Goal: Information Seeking & Learning: Learn about a topic

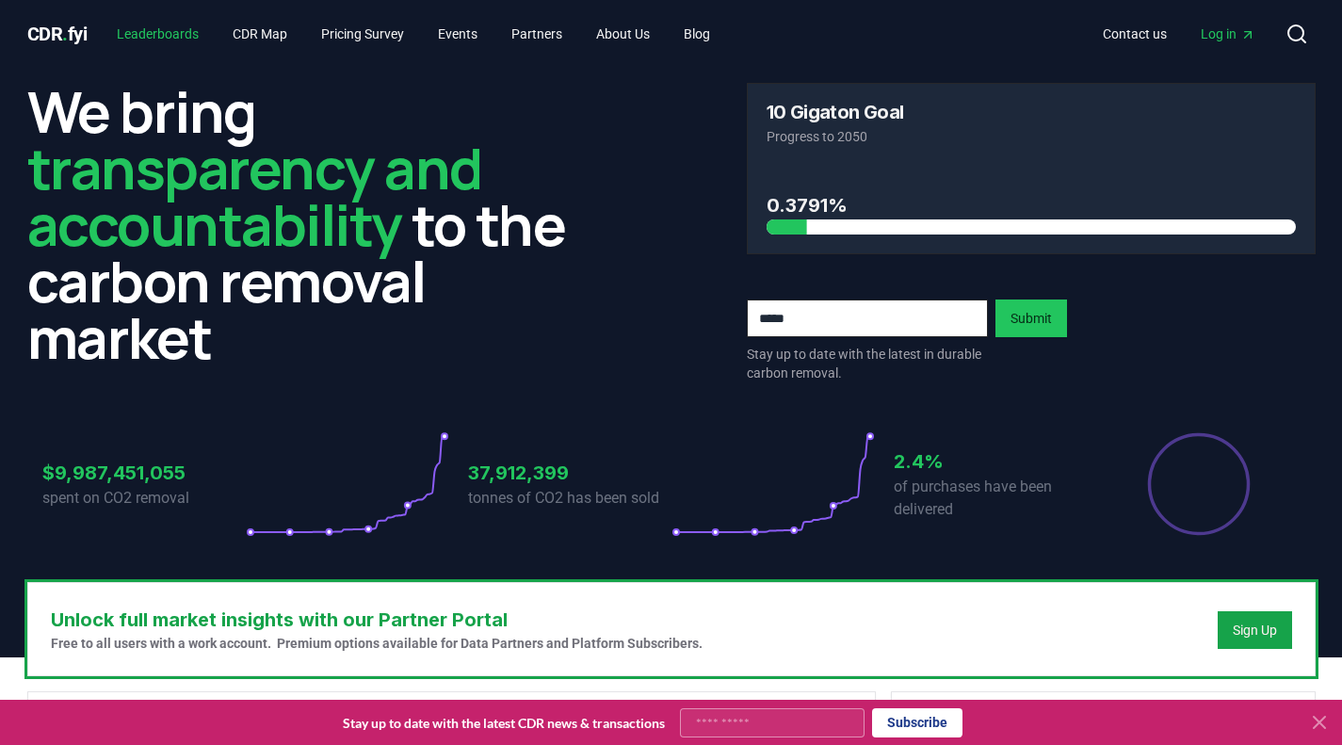
click at [192, 40] on link "Leaderboards" at bounding box center [158, 34] width 112 height 34
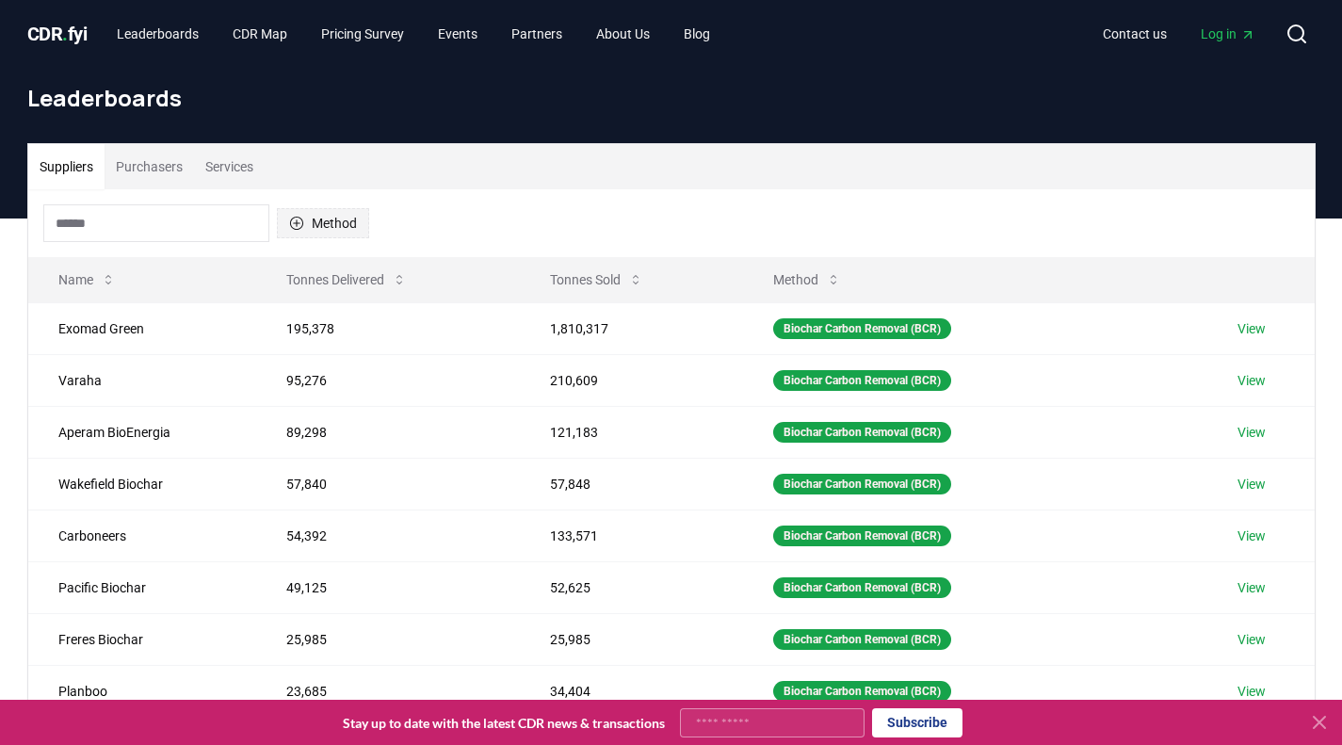
click at [347, 226] on button "Method" at bounding box center [323, 223] width 92 height 30
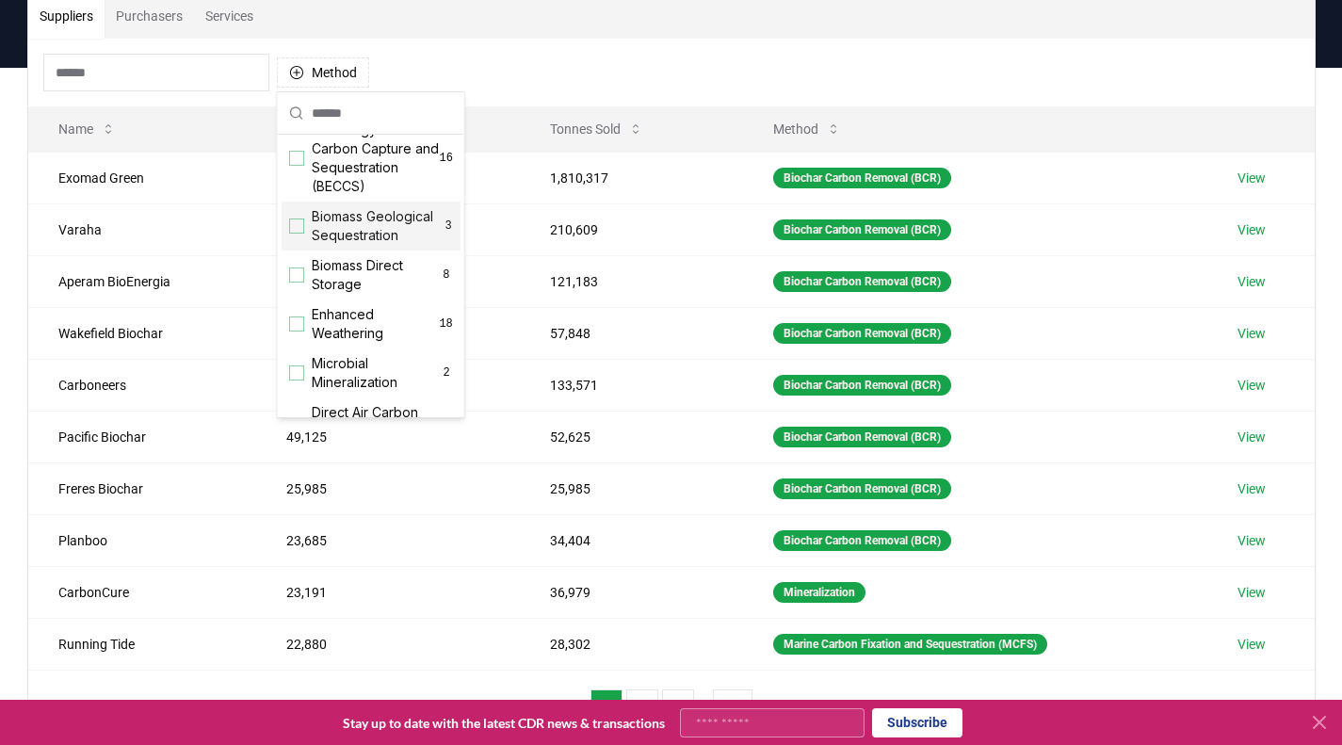
scroll to position [214, 0]
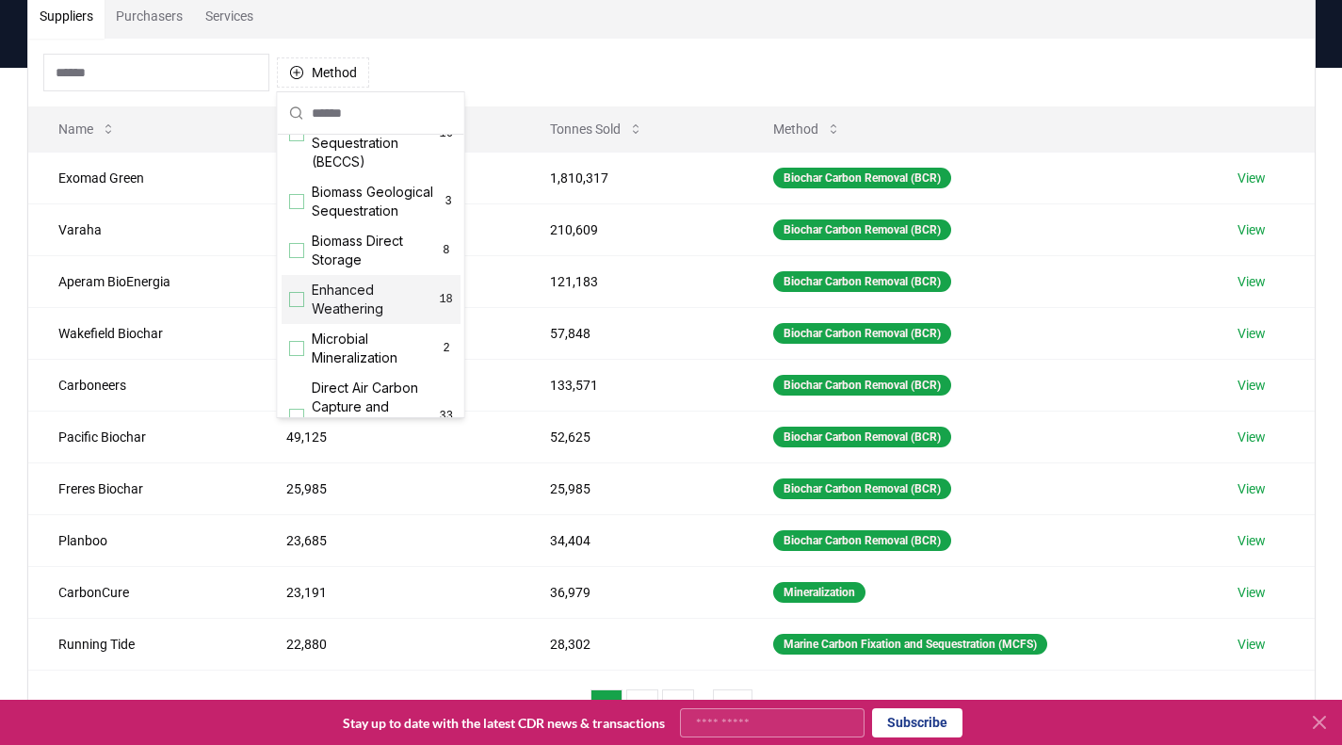
click at [361, 306] on span "Enhanced Weathering" at bounding box center [375, 300] width 127 height 38
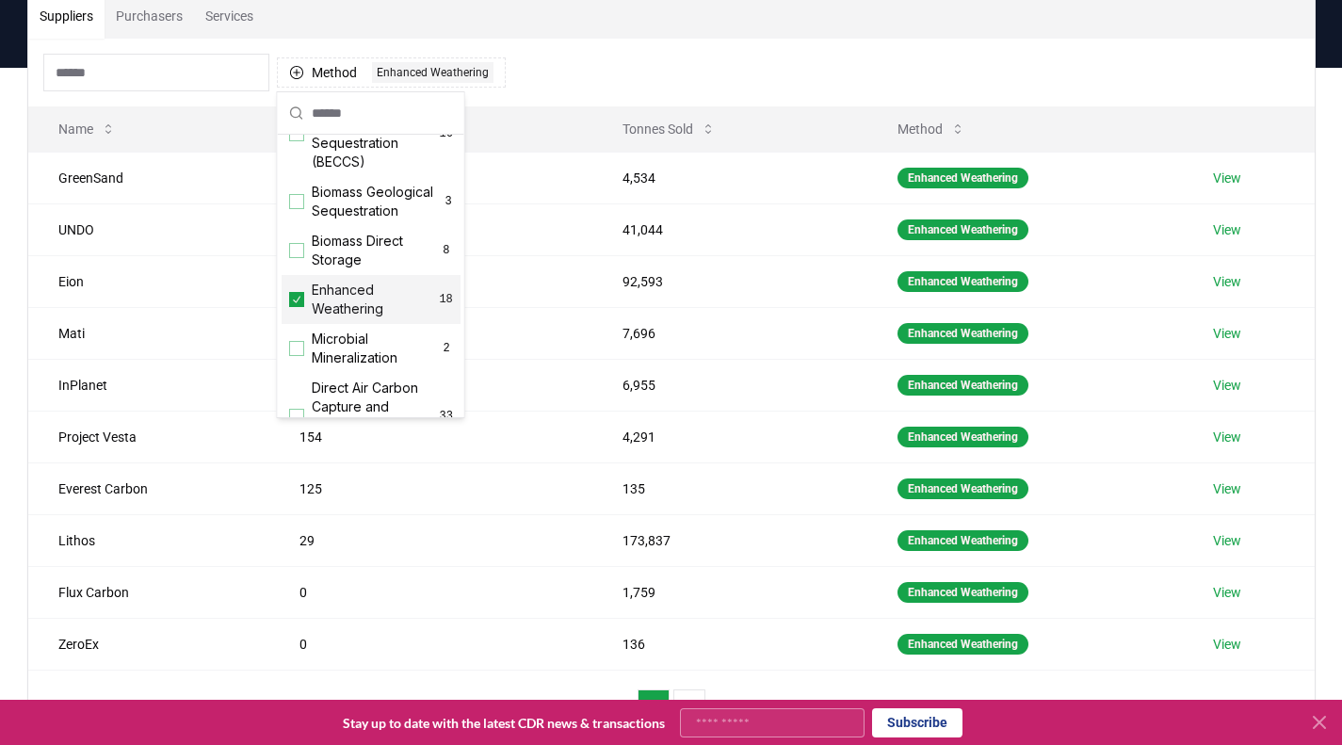
click at [685, 59] on div "Method 1 Enhanced Weathering" at bounding box center [671, 73] width 1286 height 68
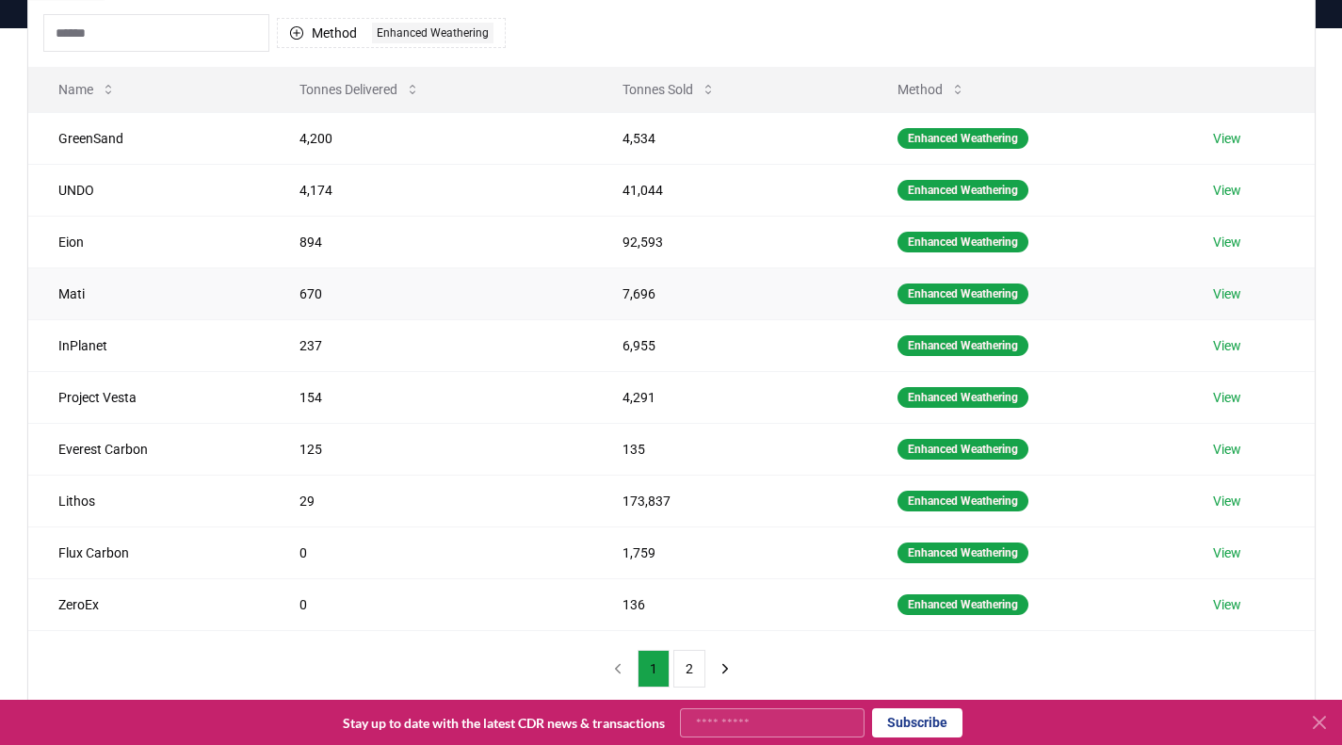
scroll to position [226, 0]
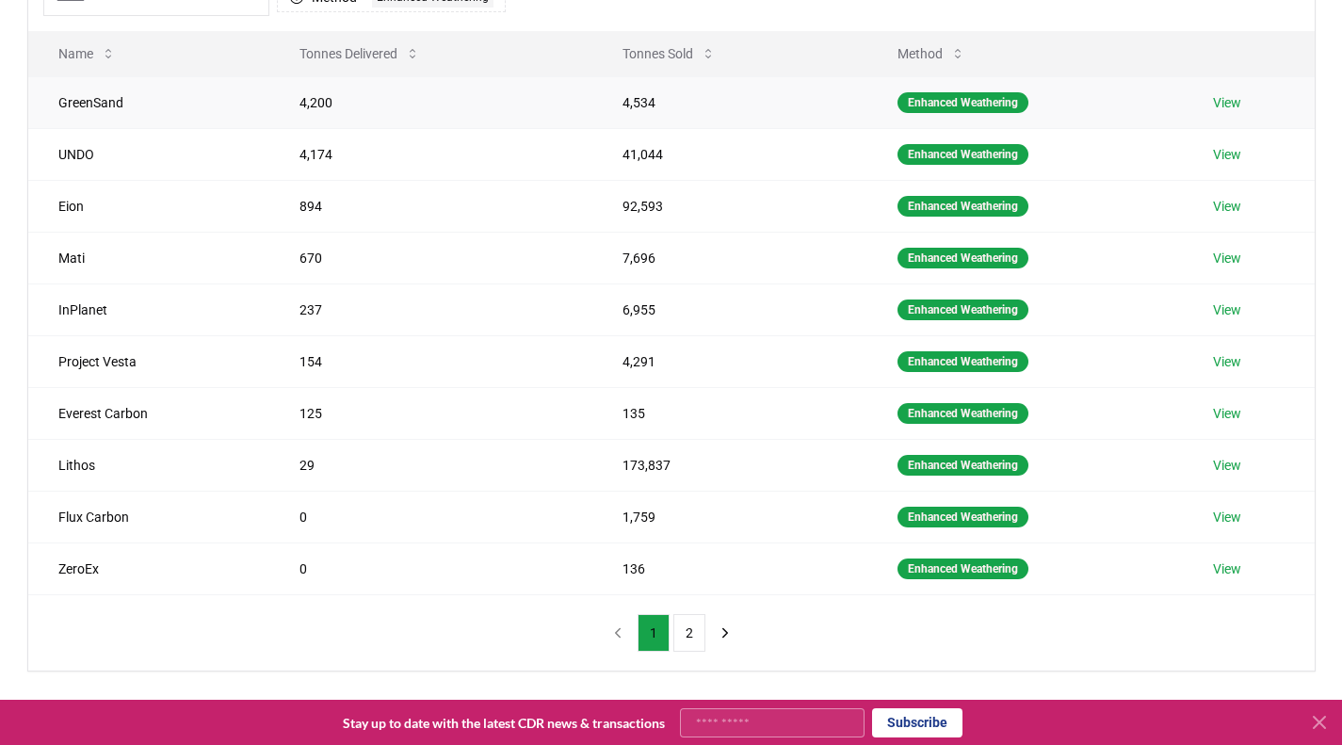
click at [105, 107] on td "GreenSand" at bounding box center [148, 102] width 241 height 52
click at [1230, 100] on link "View" at bounding box center [1227, 102] width 28 height 19
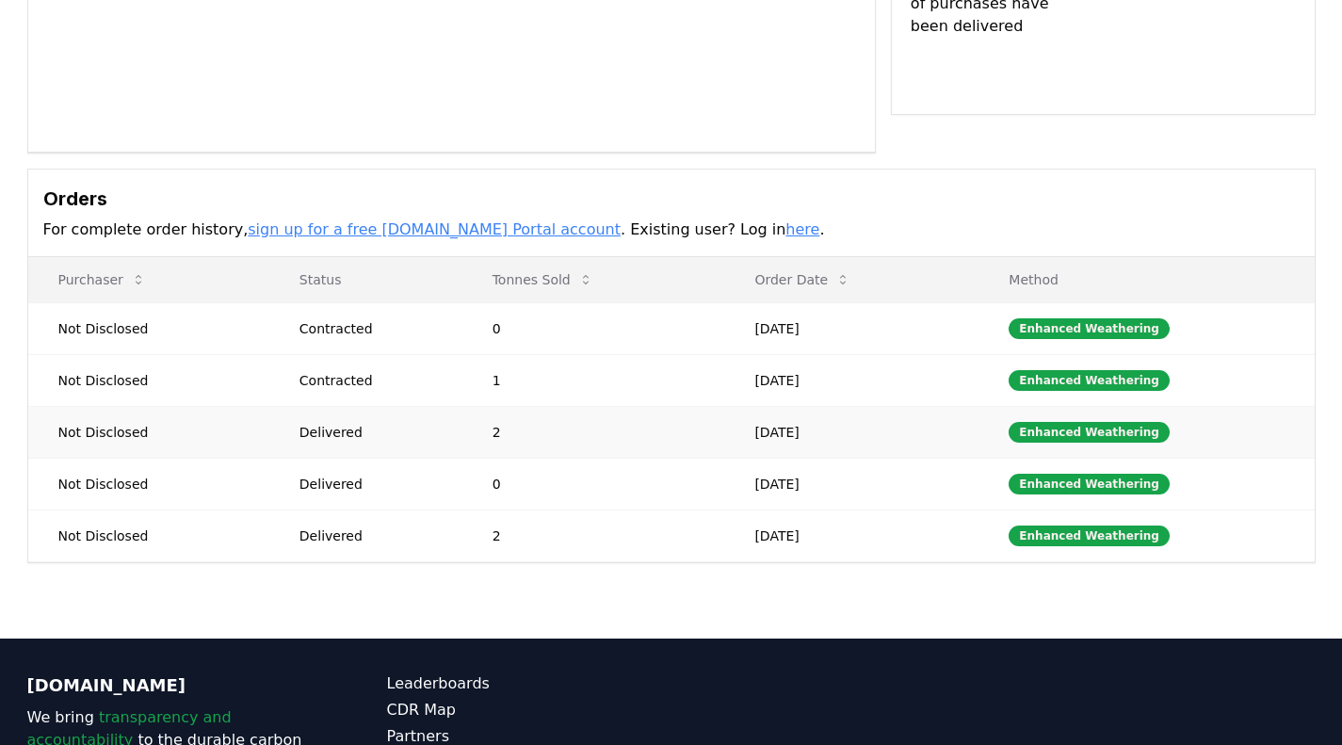
scroll to position [482, 0]
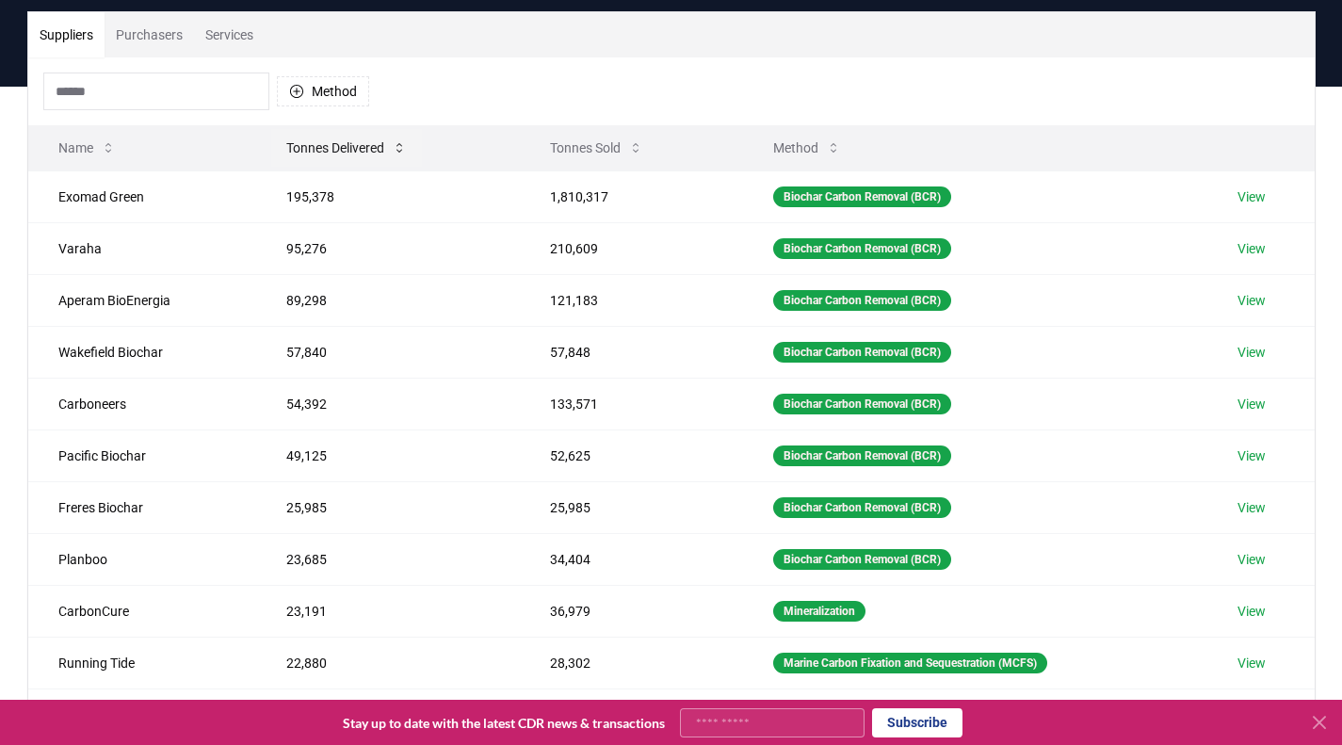
scroll to position [121, 0]
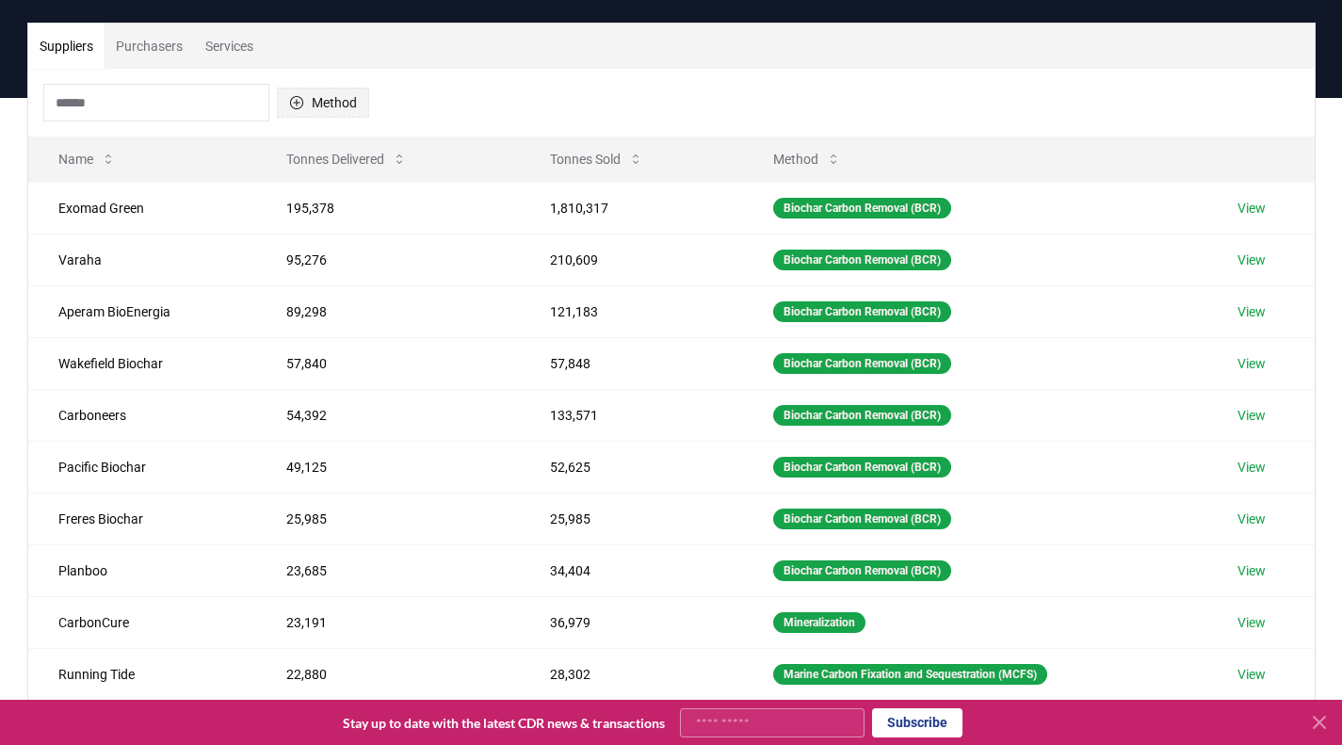
click at [322, 99] on button "Method" at bounding box center [323, 103] width 92 height 30
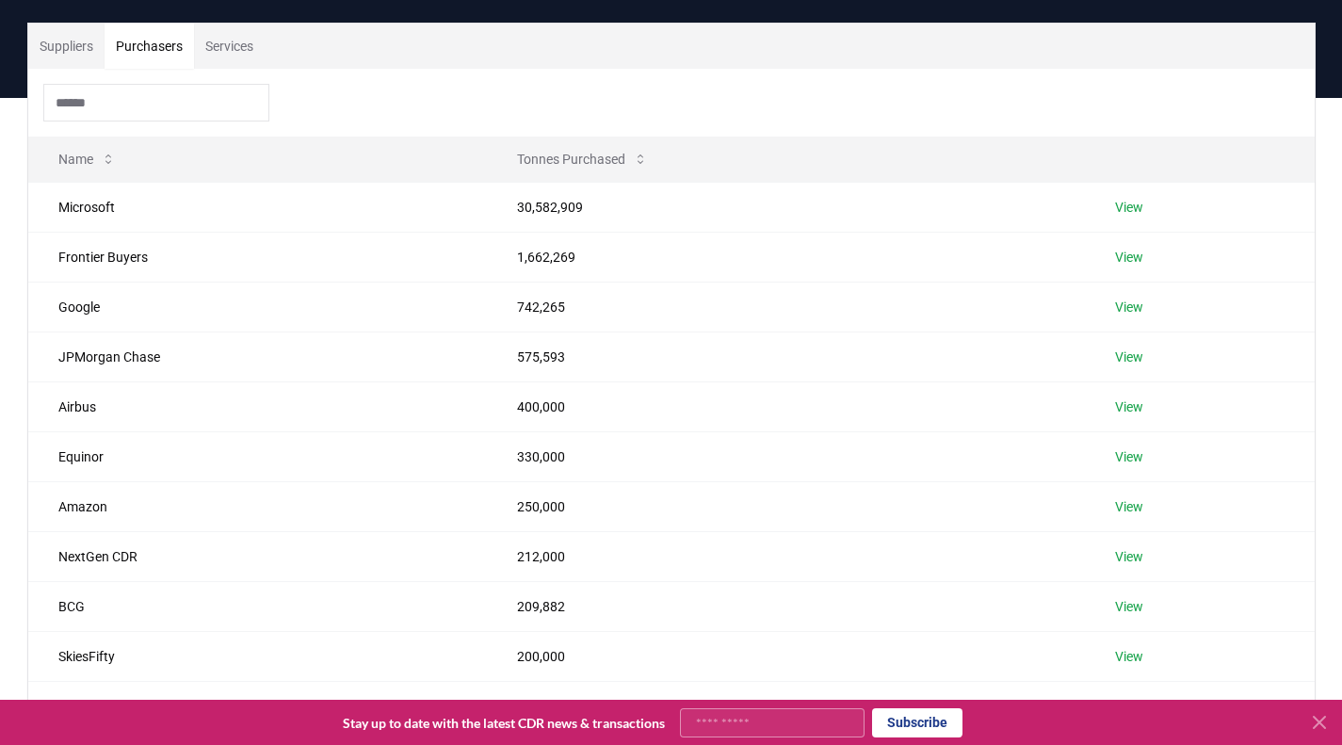
click at [181, 56] on button "Purchasers" at bounding box center [149, 46] width 89 height 45
click at [1124, 209] on link "View" at bounding box center [1129, 207] width 28 height 19
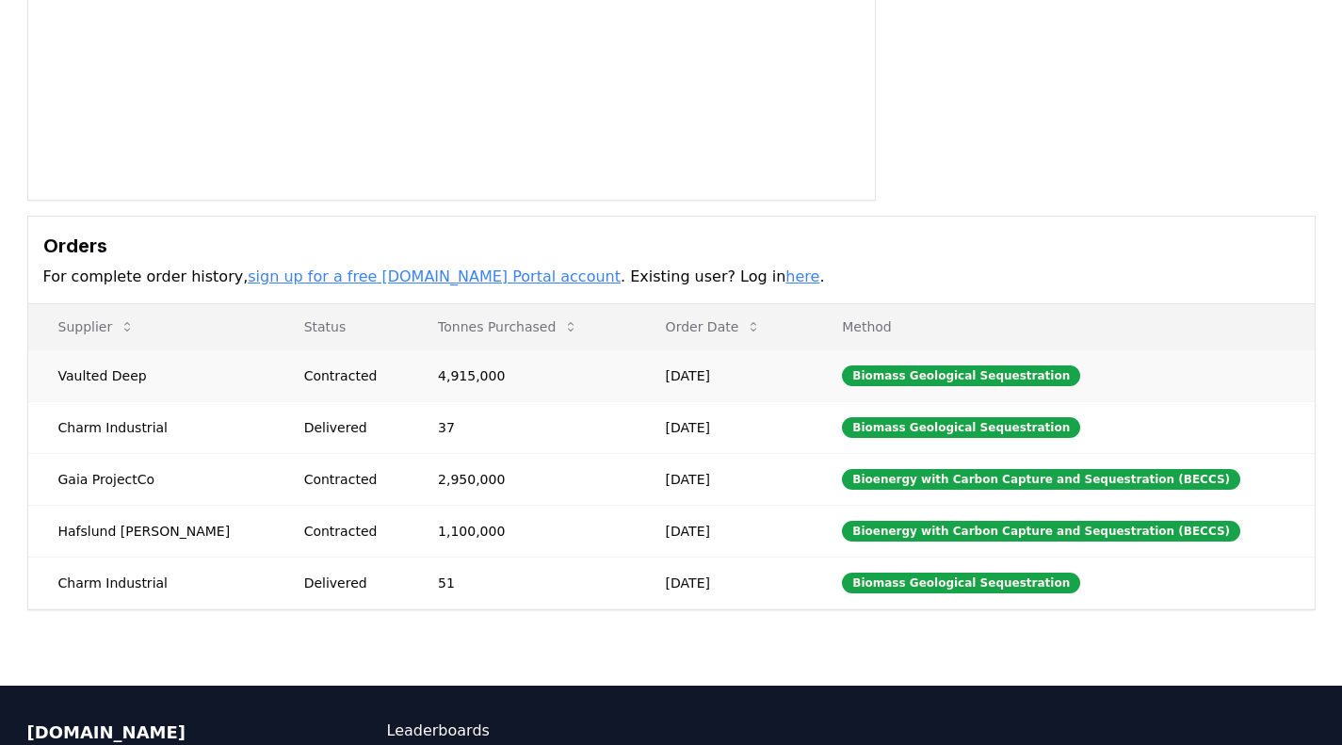
scroll to position [362, 0]
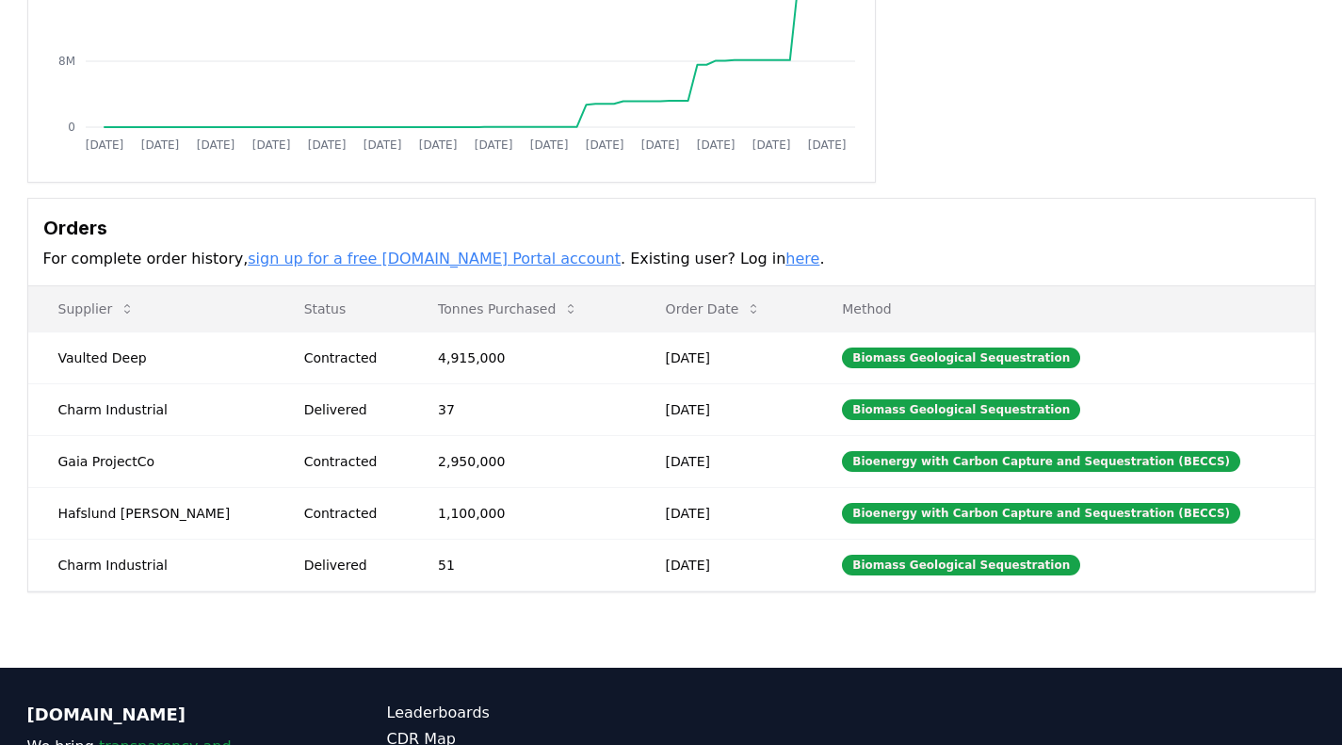
click at [853, 309] on body "CDR . fyi Leaderboards CDR Map Pricing Survey Events Partners About Us Blog Con…" at bounding box center [671, 290] width 1342 height 1304
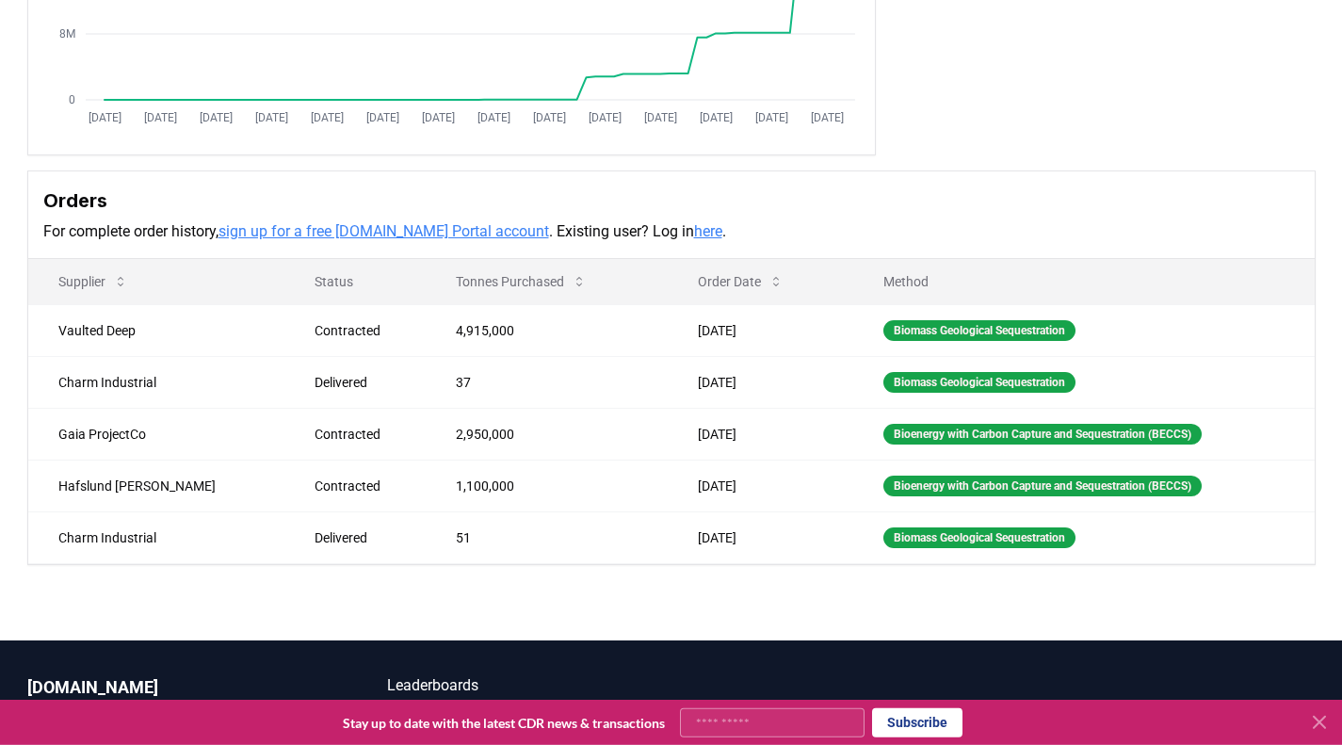
scroll to position [347, 0]
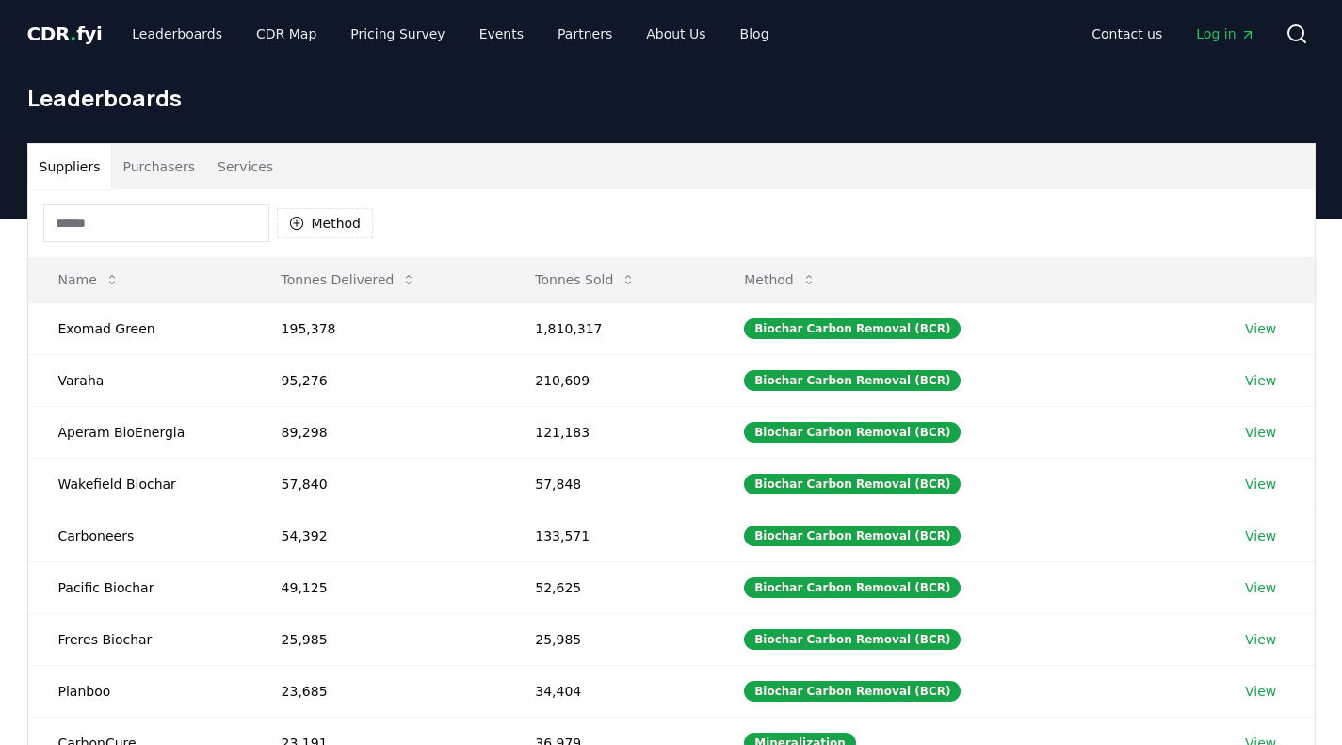
scroll to position [121, 0]
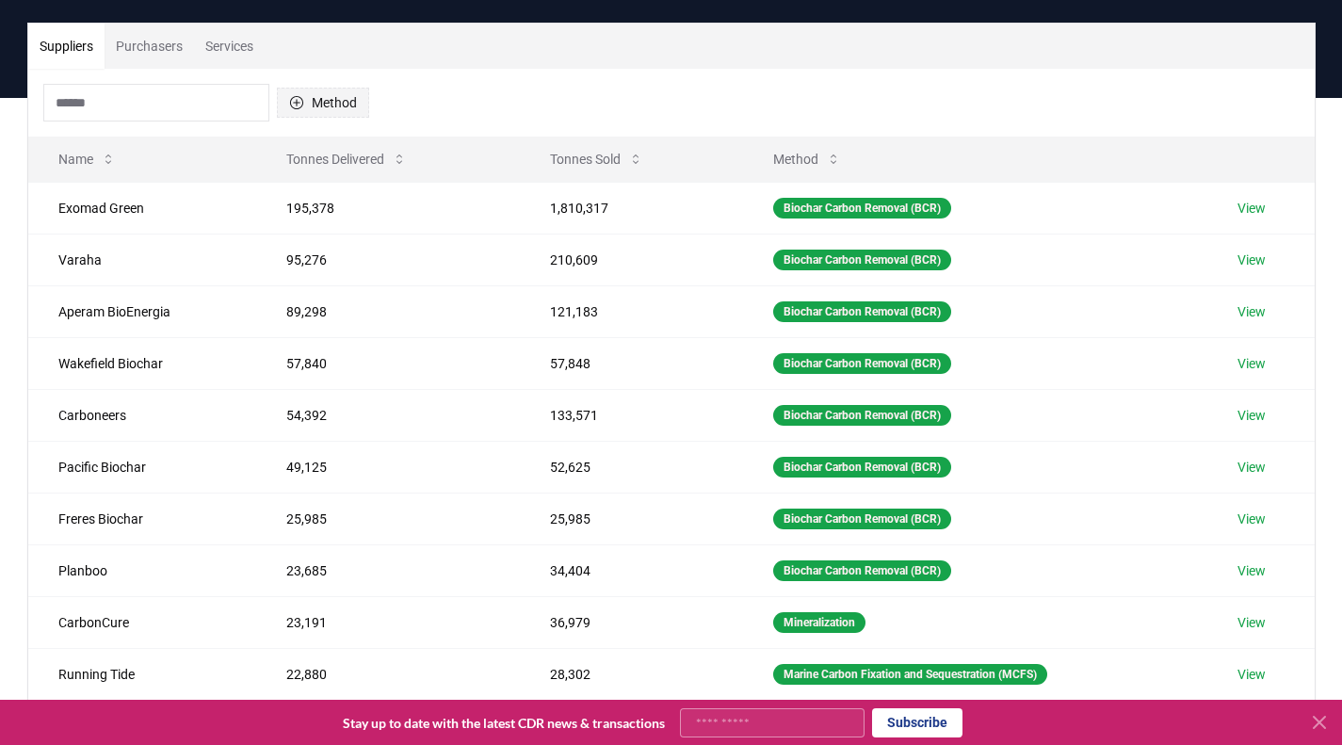
click at [321, 108] on button "Method" at bounding box center [323, 103] width 92 height 30
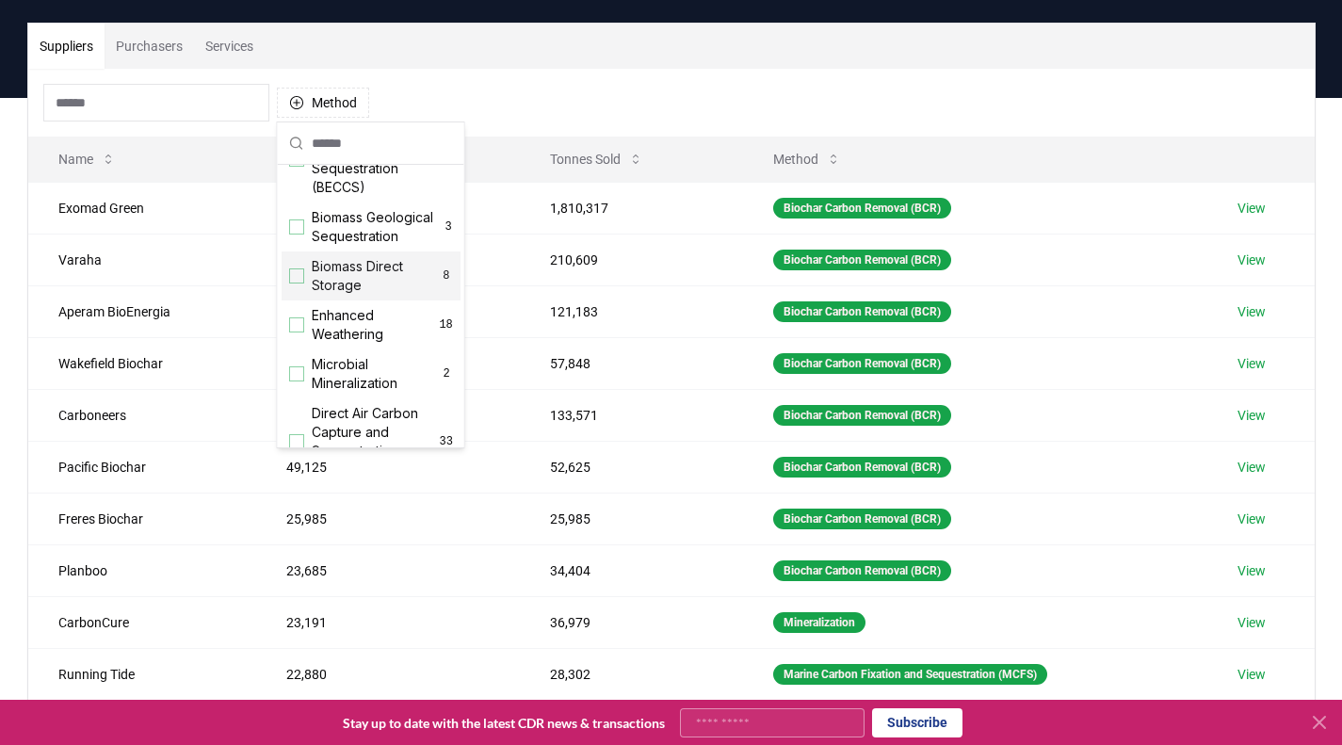
scroll to position [231, 0]
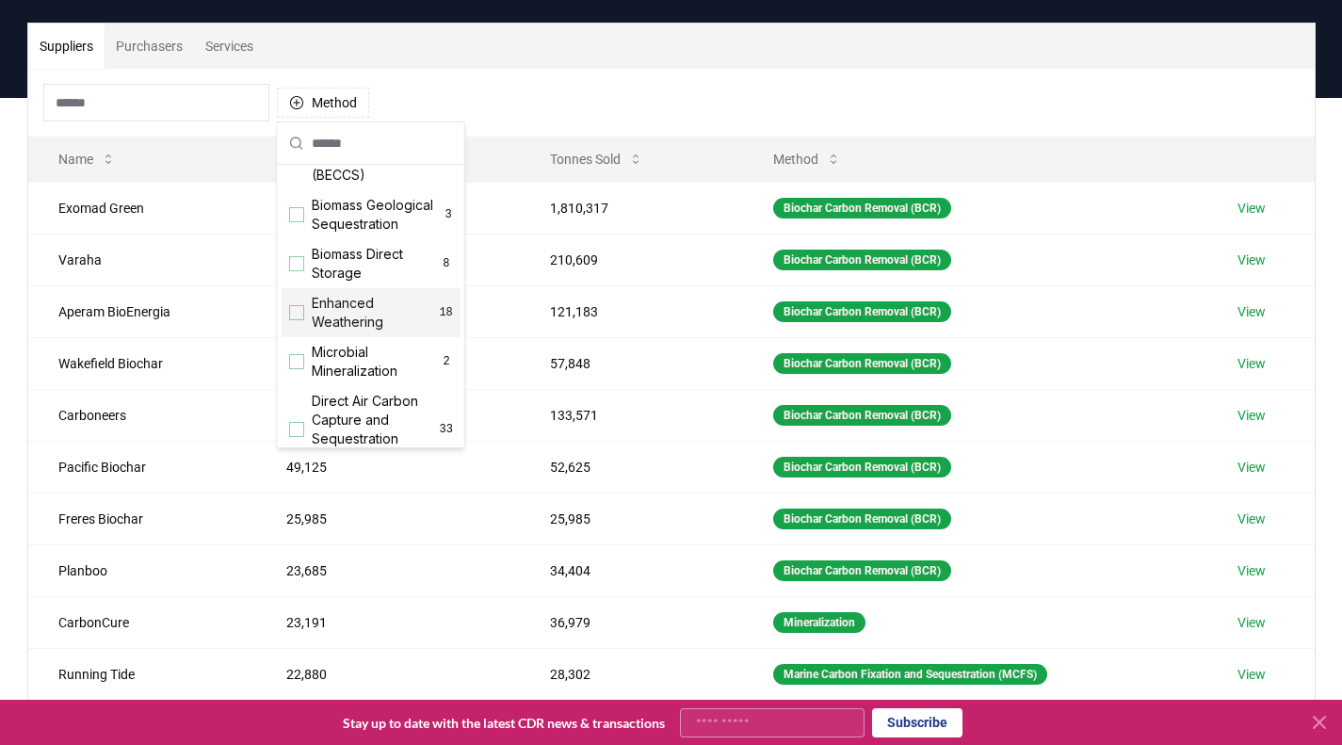
click at [334, 323] on span "Enhanced Weathering" at bounding box center [375, 313] width 127 height 38
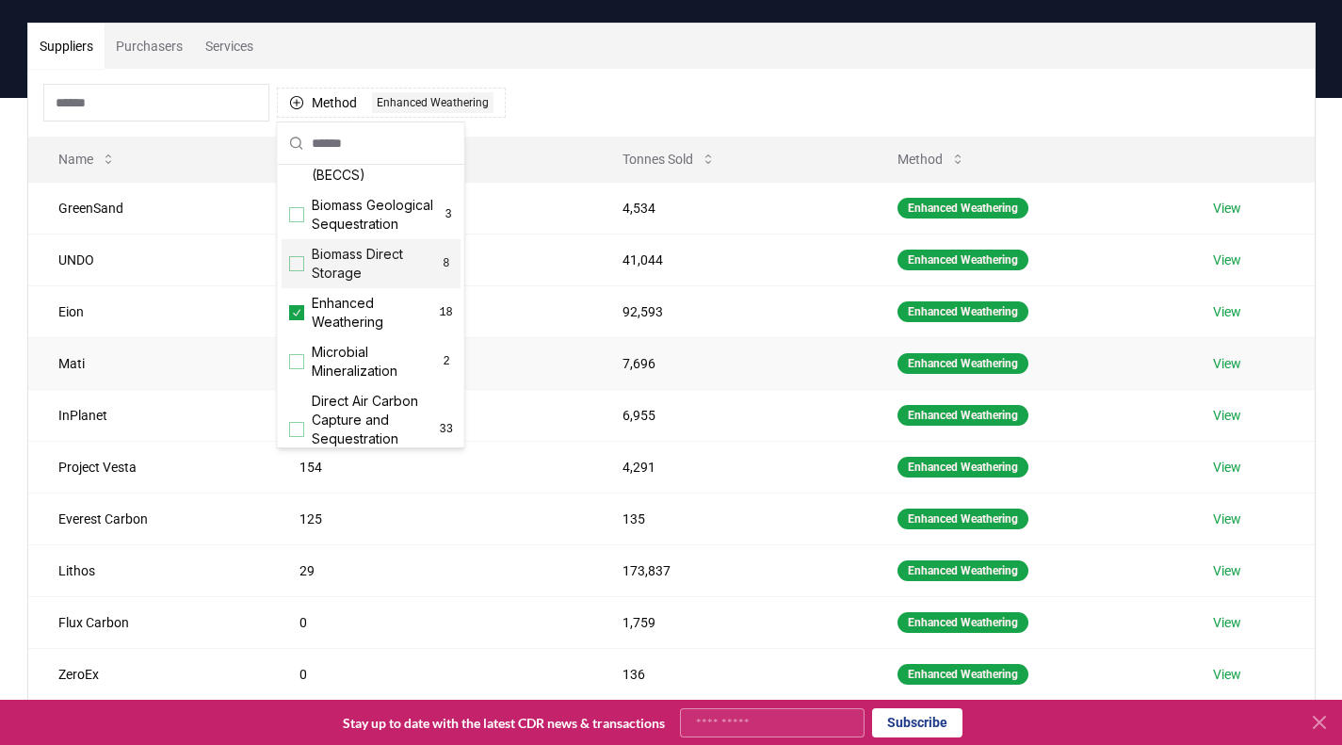
click at [169, 365] on td "Mati" at bounding box center [148, 363] width 241 height 52
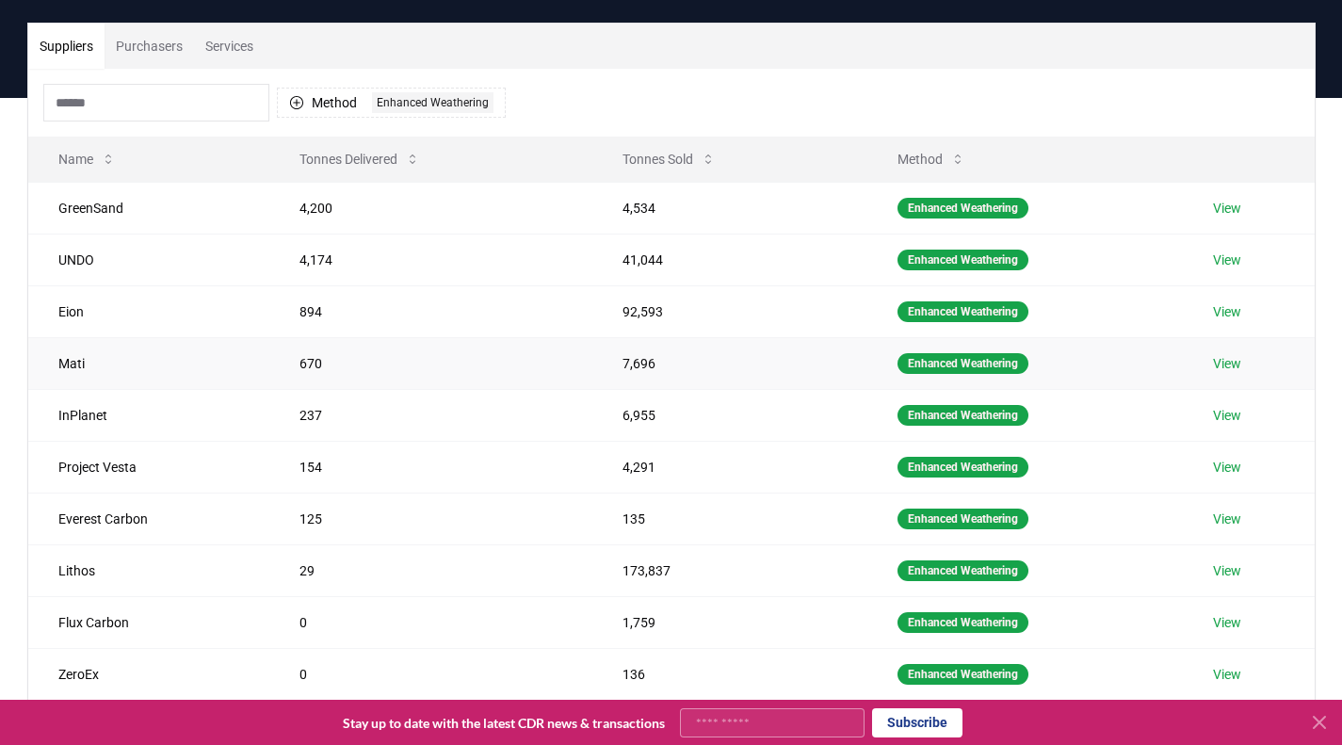
click at [1228, 365] on link "View" at bounding box center [1227, 363] width 28 height 19
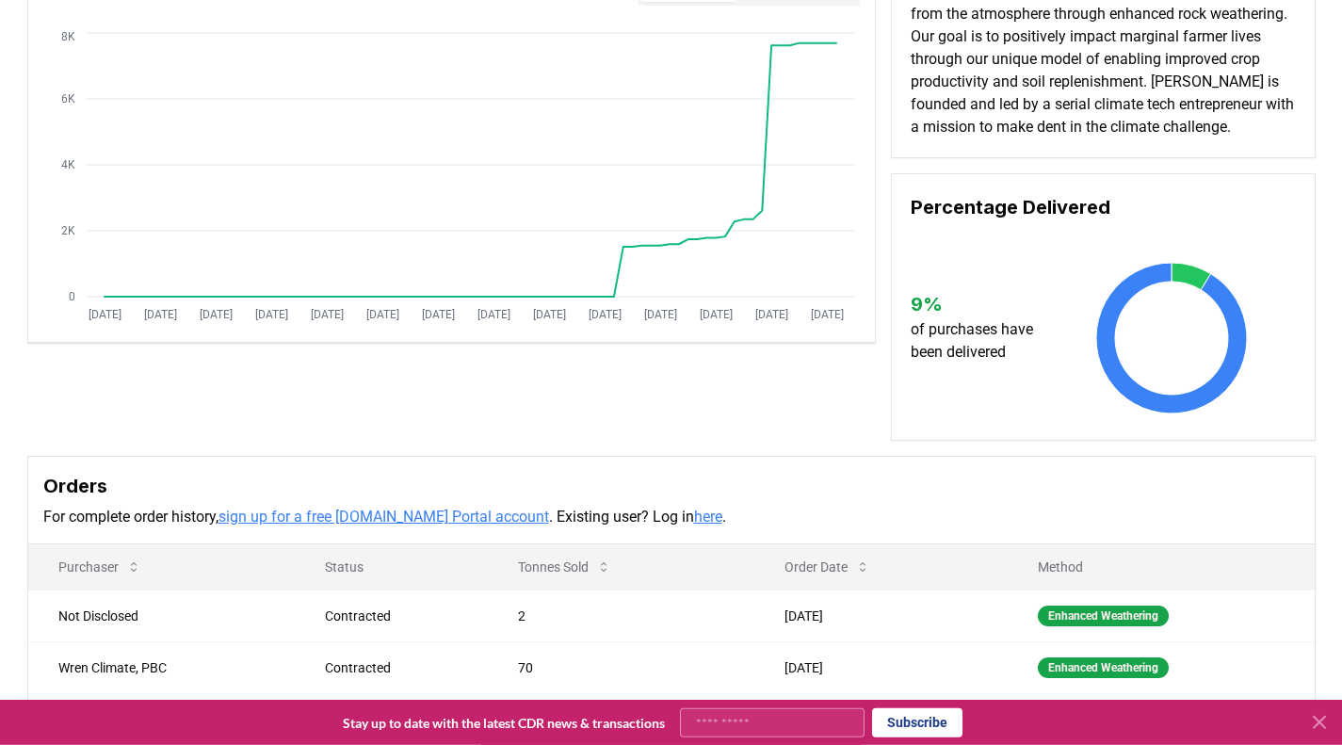
scroll to position [256, 0]
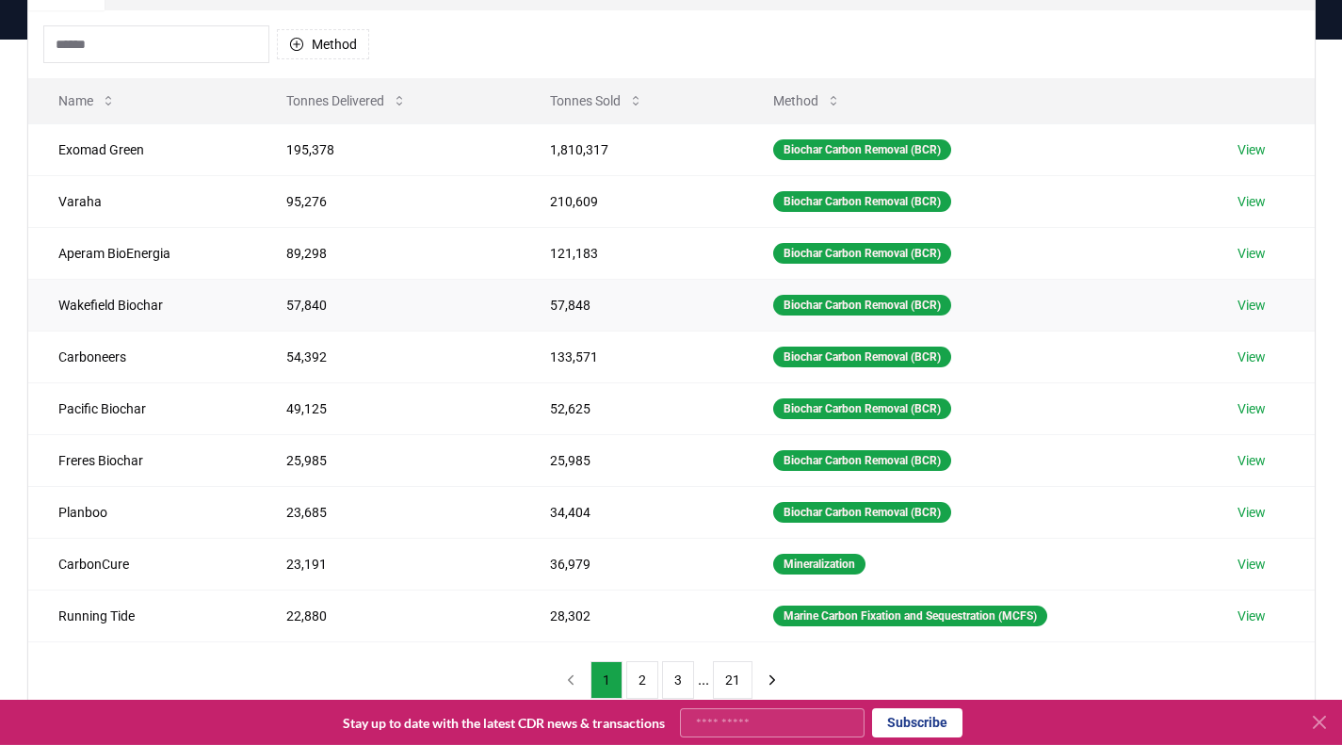
scroll to position [181, 0]
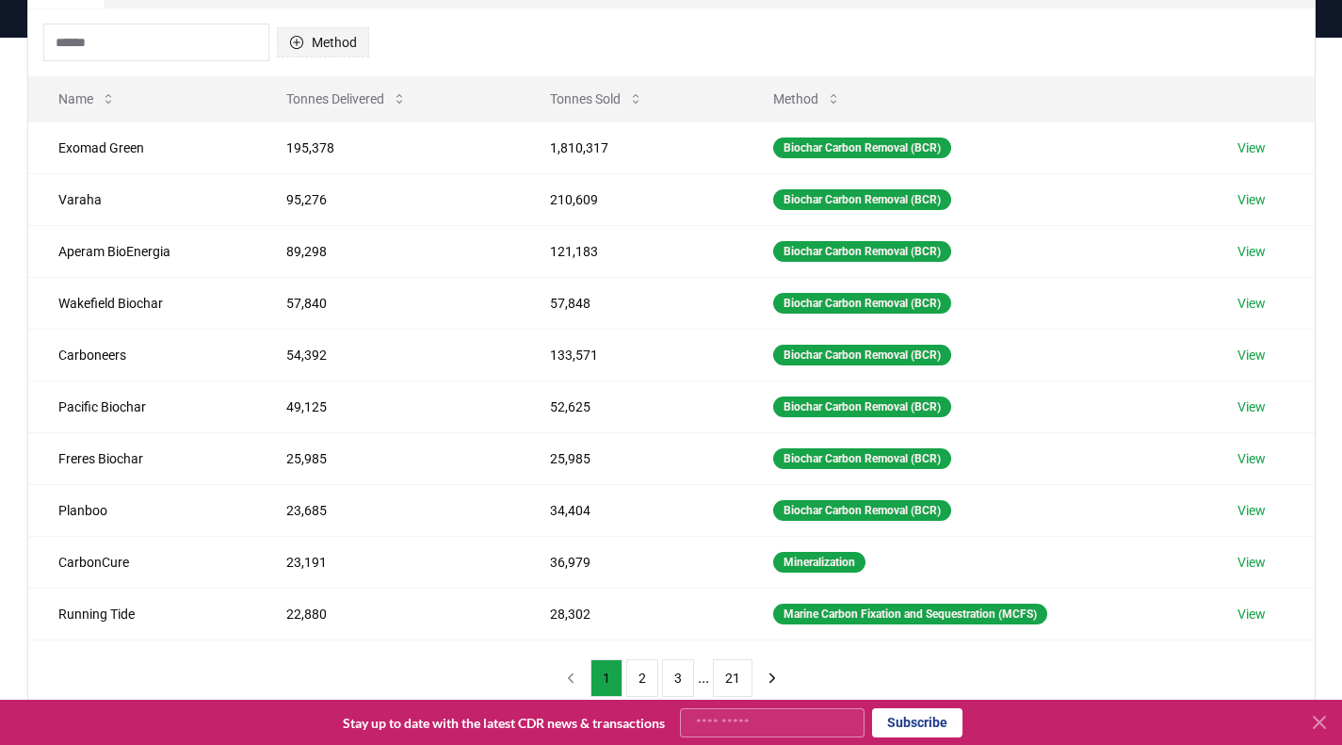
click at [341, 45] on button "Method" at bounding box center [323, 42] width 92 height 30
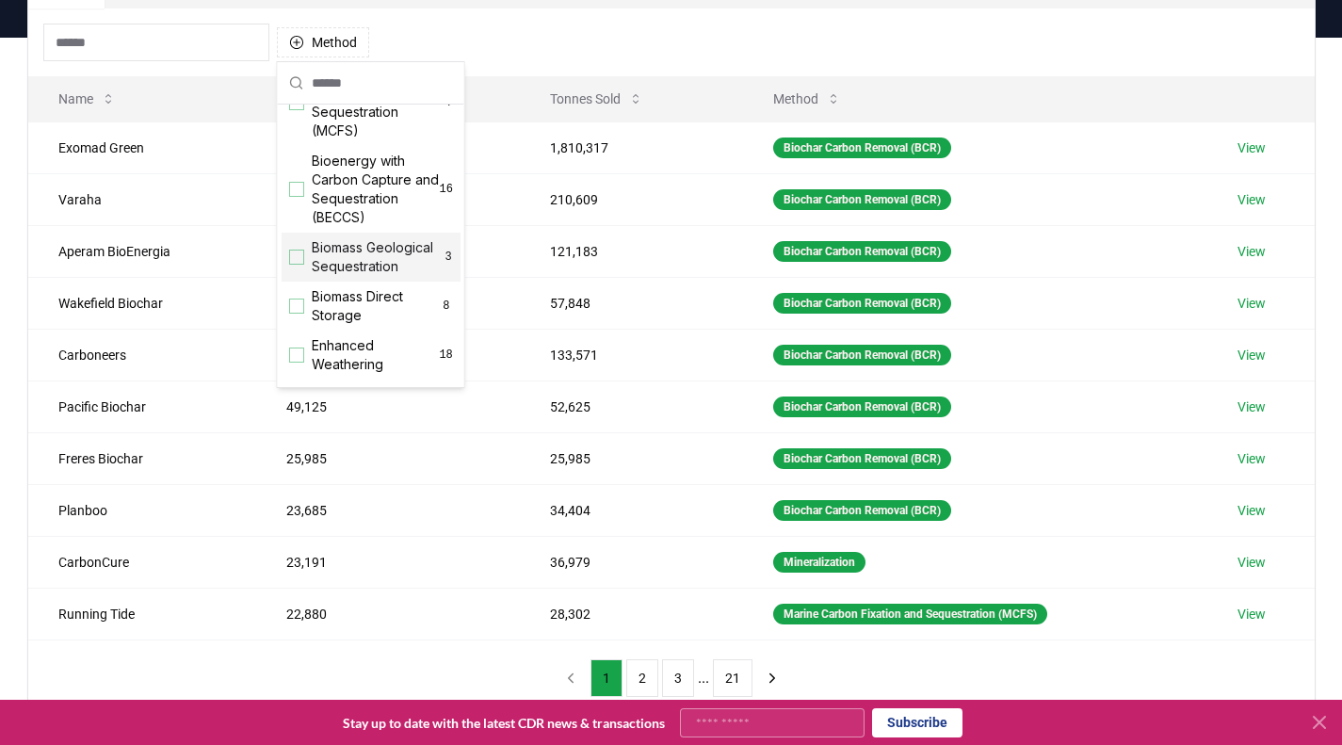
scroll to position [198, 0]
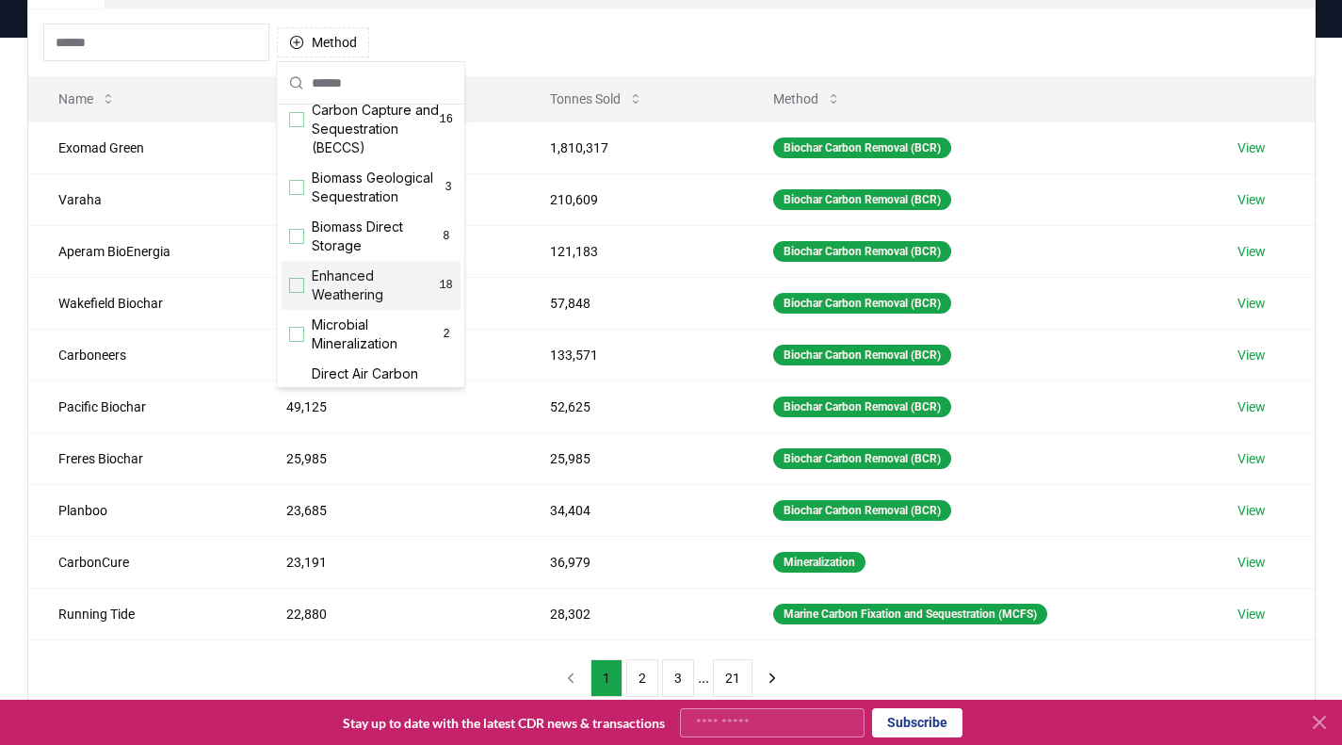
click at [296, 293] on div "Suggestions" at bounding box center [296, 285] width 15 height 15
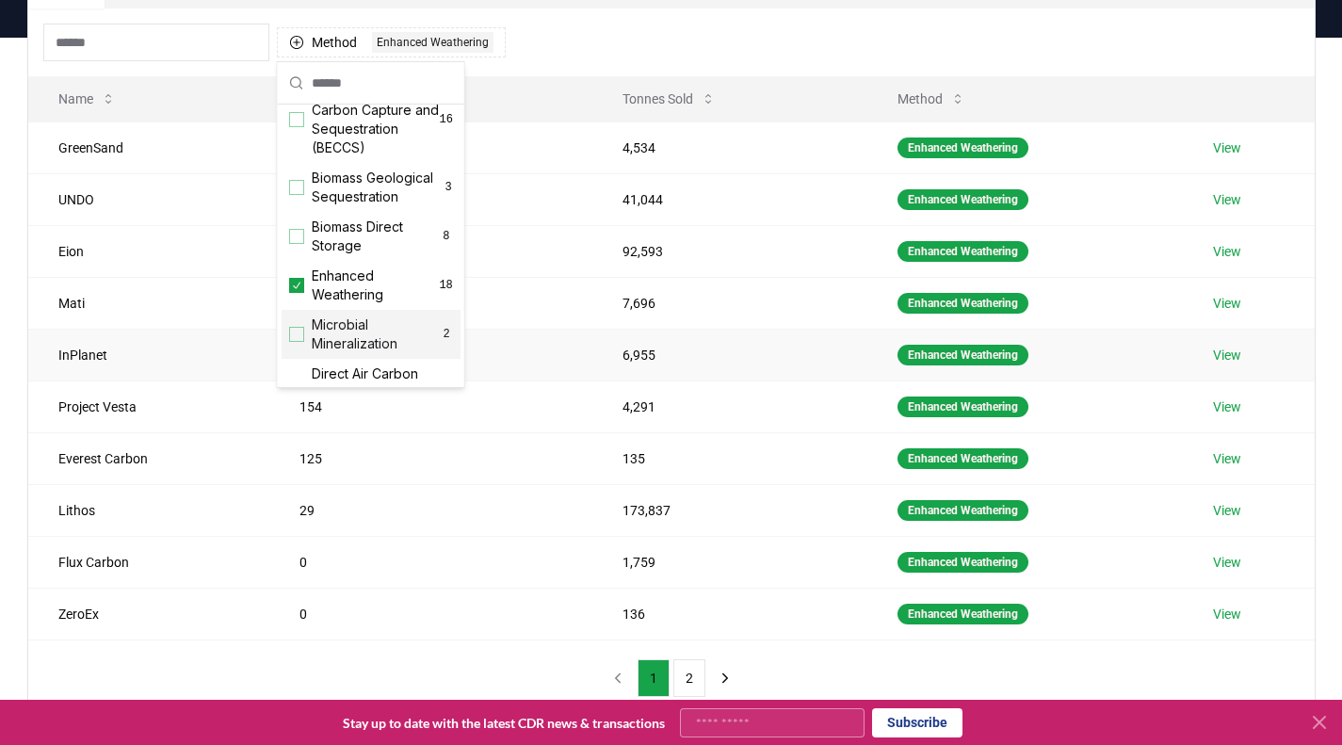
click at [188, 347] on td "InPlanet" at bounding box center [148, 355] width 241 height 52
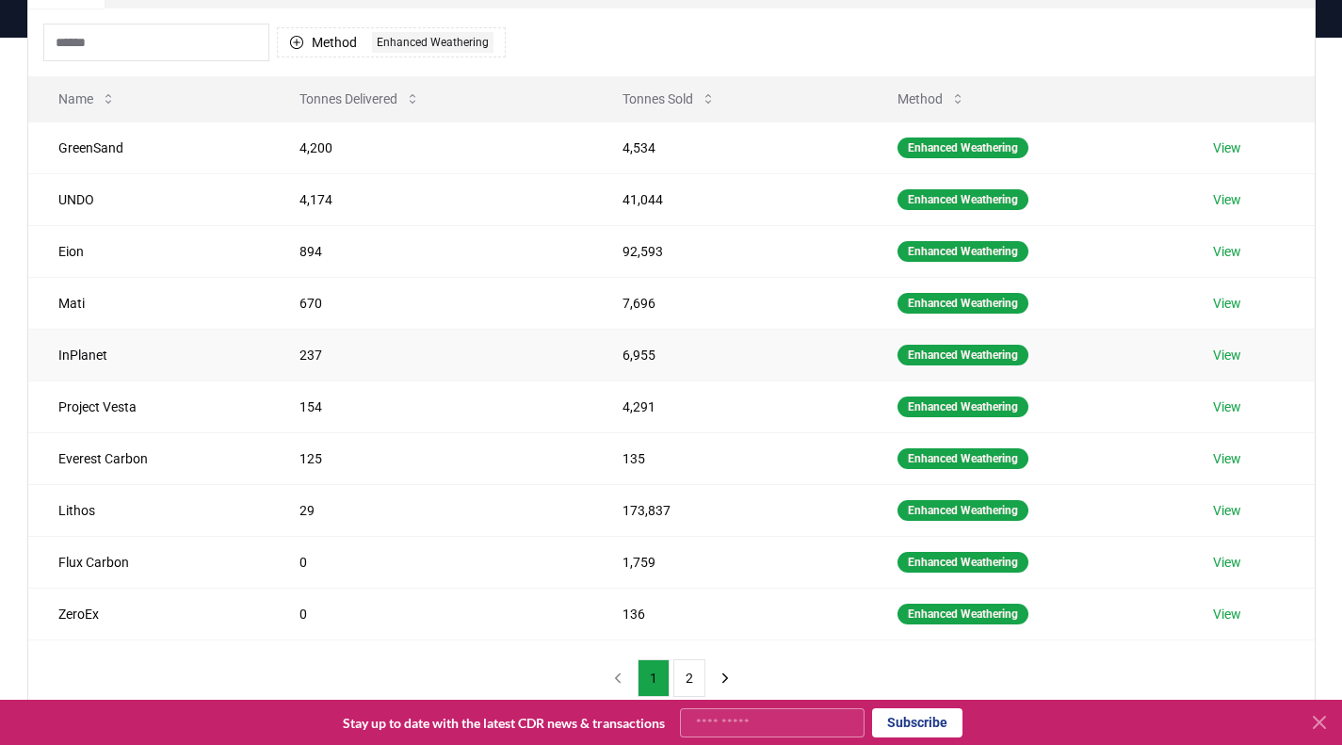
click at [1241, 358] on link "View" at bounding box center [1227, 355] width 28 height 19
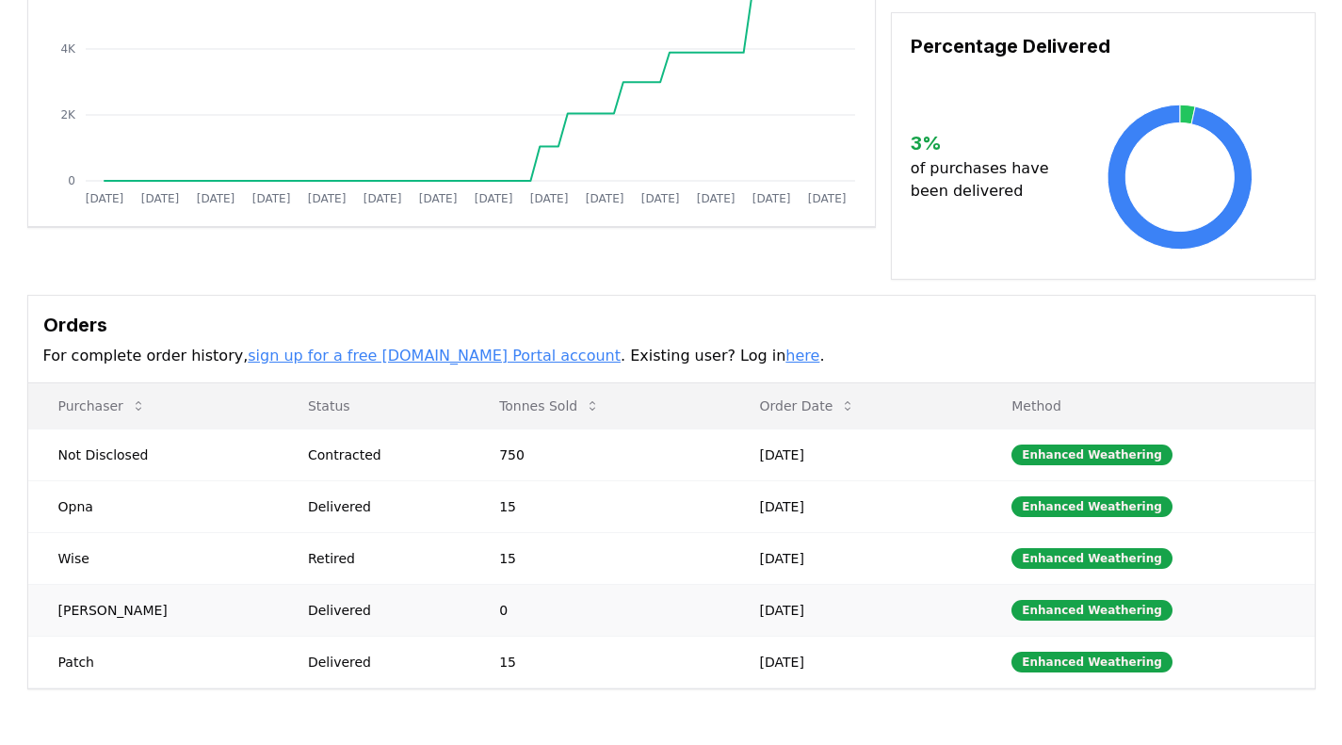
scroll to position [467, 0]
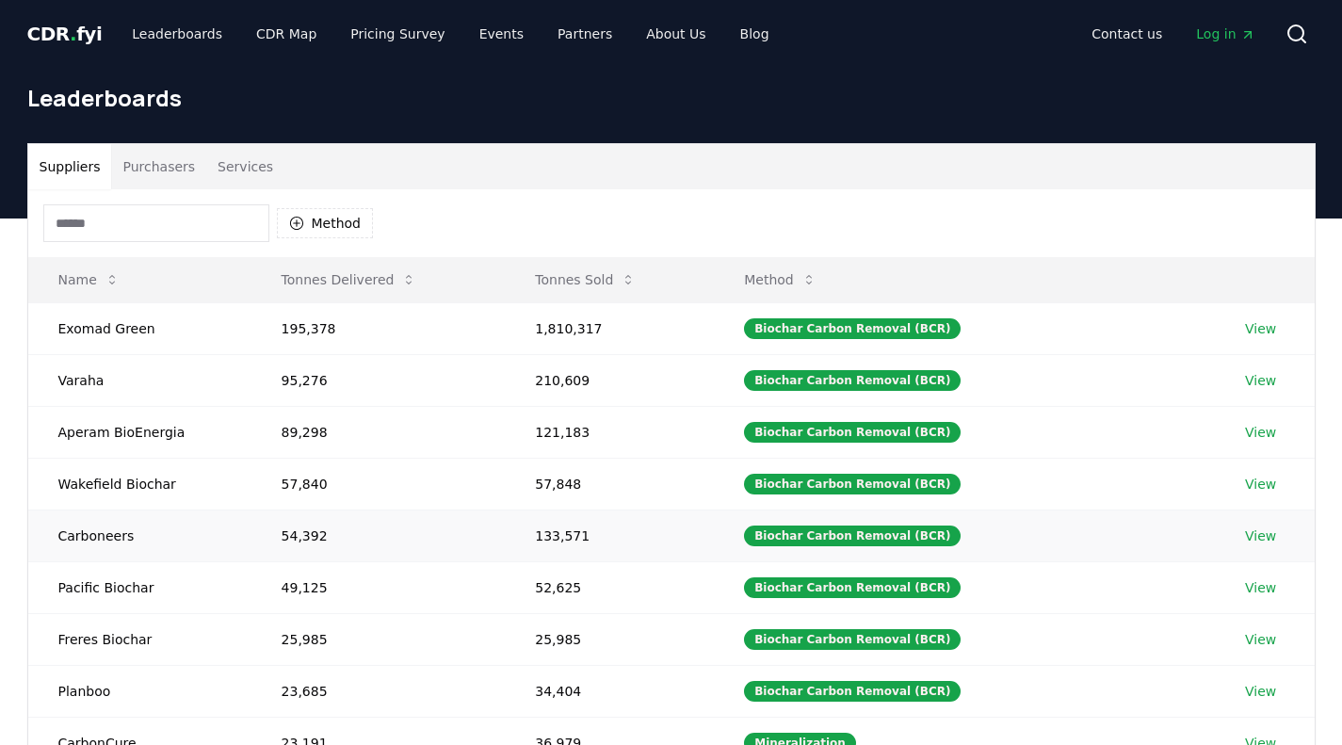
scroll to position [181, 0]
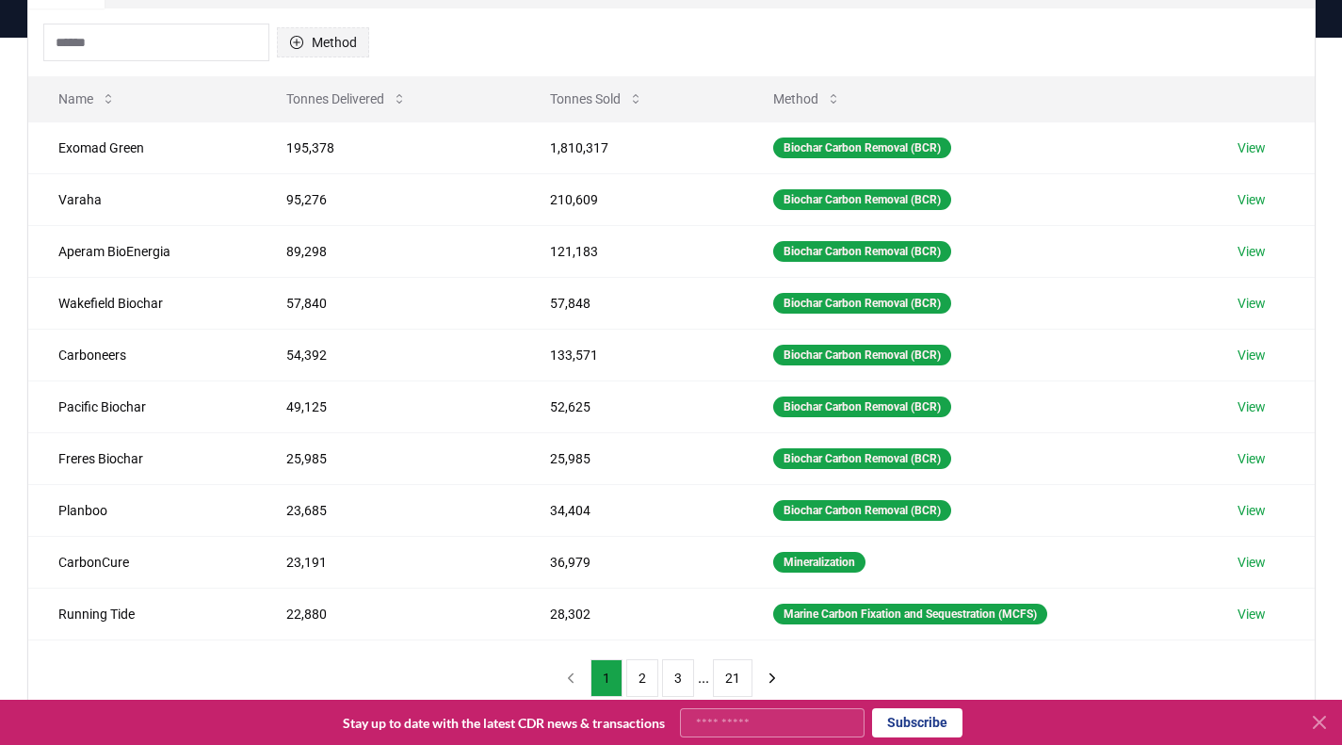
click at [349, 51] on button "Method" at bounding box center [323, 42] width 92 height 30
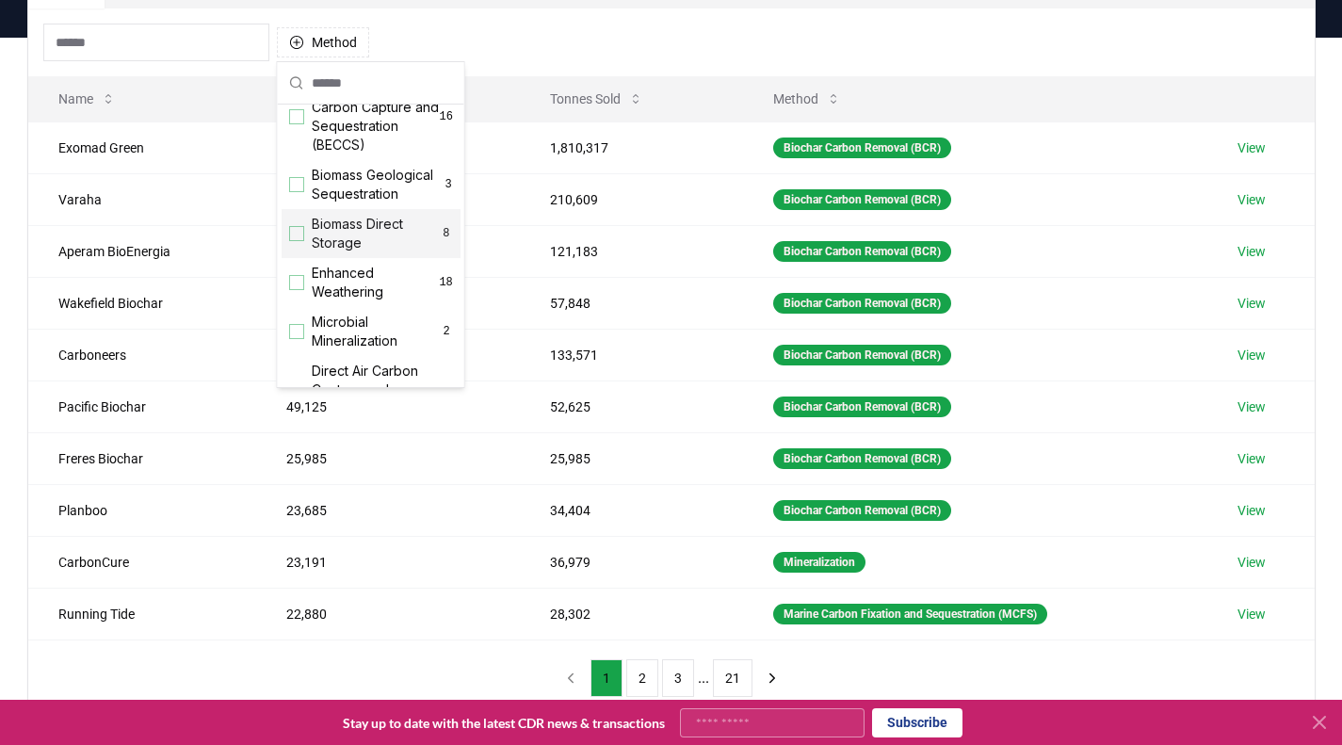
scroll to position [214, 0]
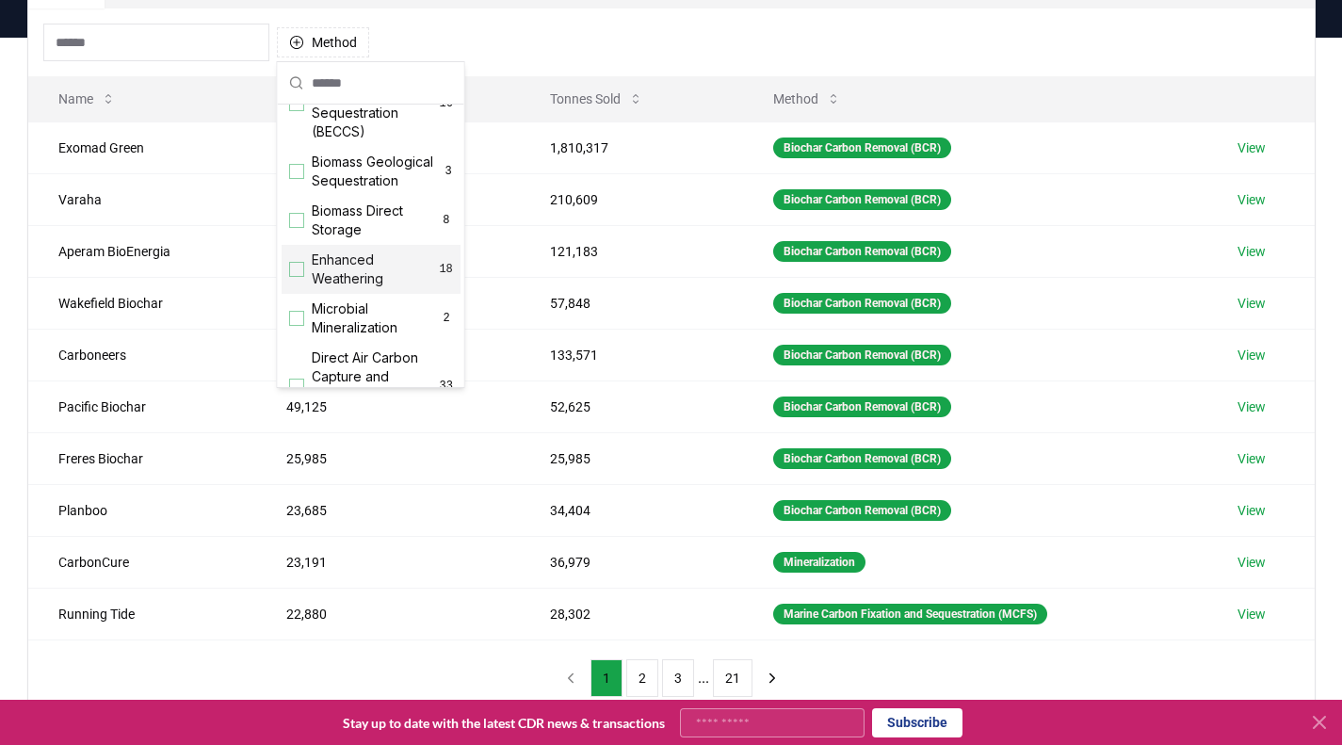
click at [303, 277] on div "Suggestions" at bounding box center [296, 269] width 15 height 15
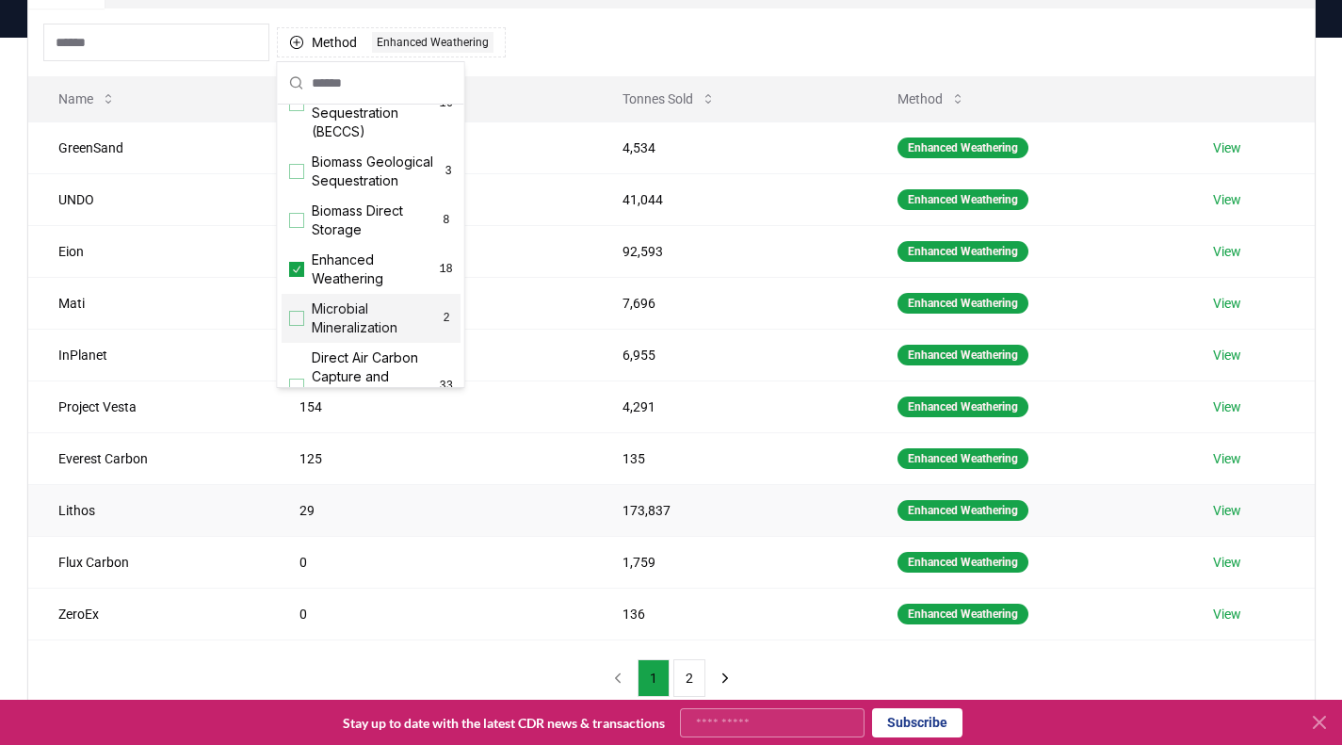
click at [215, 516] on td "Lithos" at bounding box center [148, 510] width 241 height 52
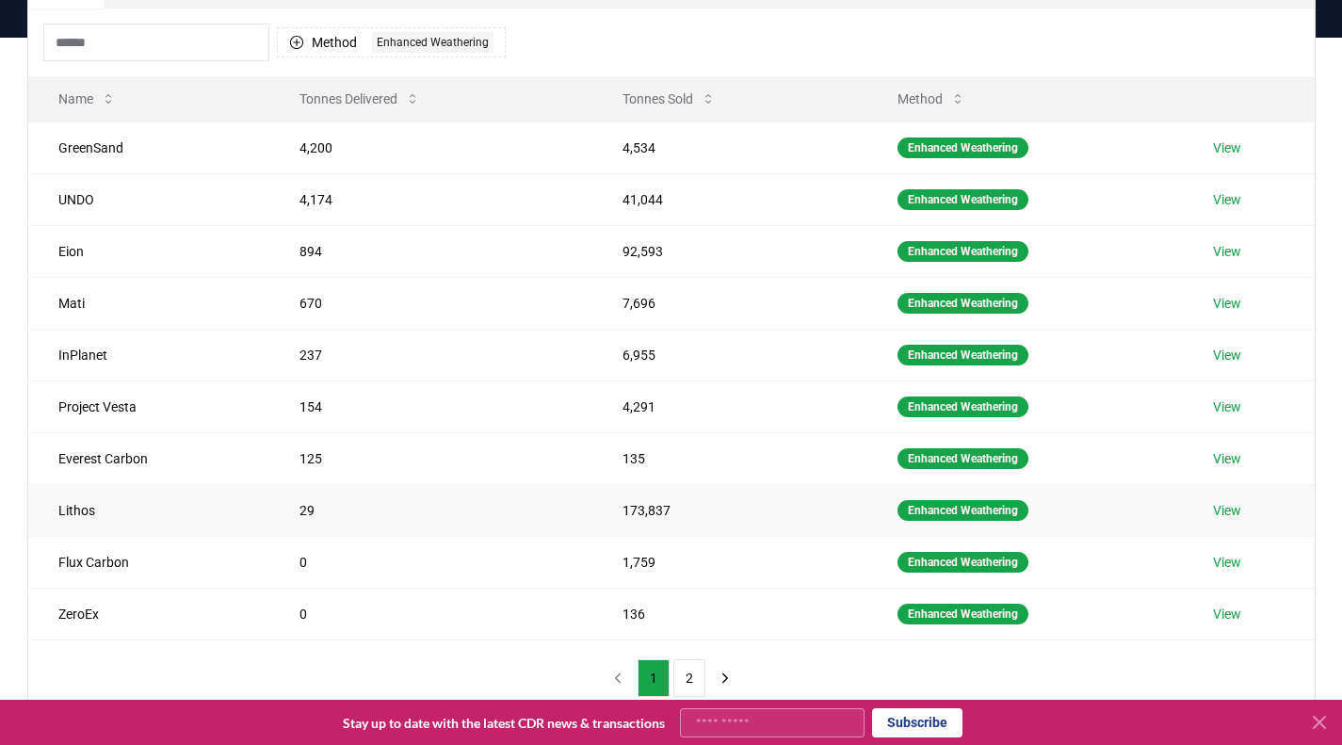
click at [1226, 516] on link "View" at bounding box center [1227, 510] width 28 height 19
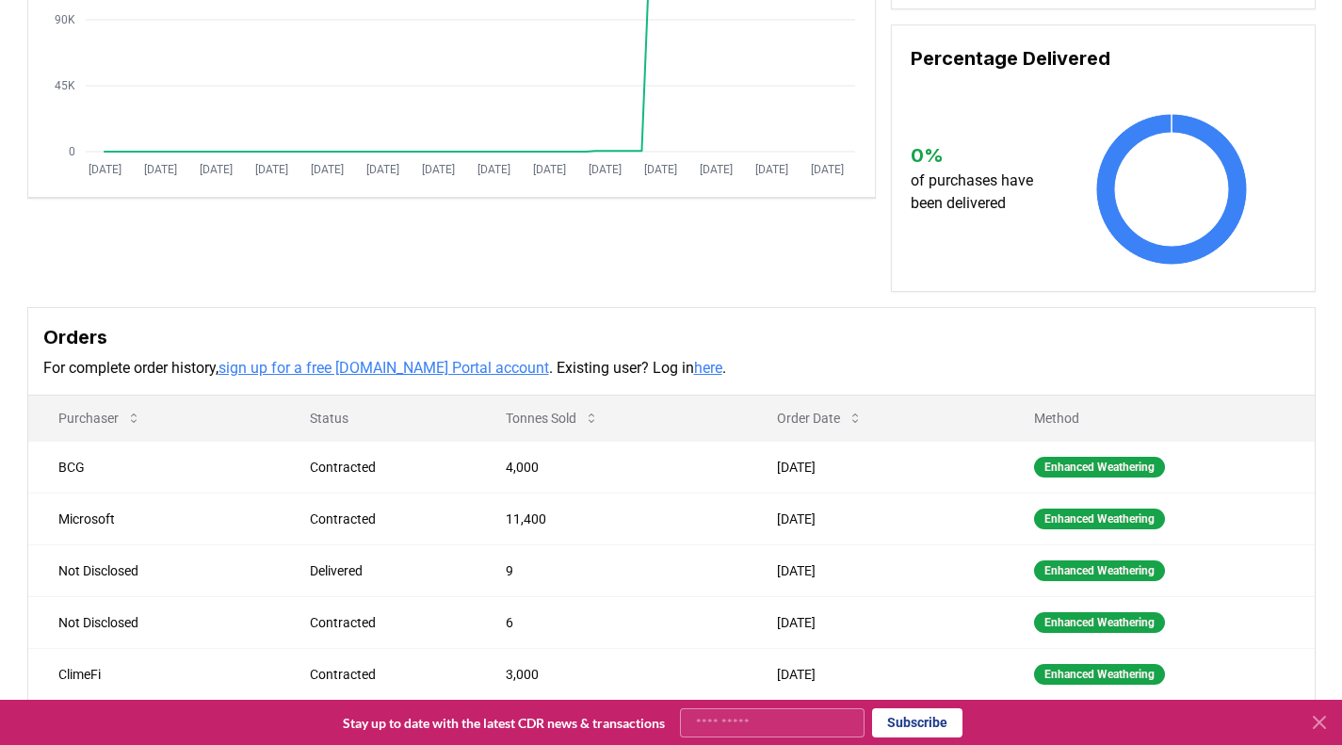
scroll to position [527, 0]
